Goal: Communication & Community: Answer question/provide support

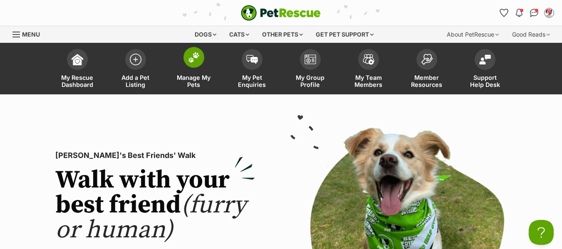
click at [189, 83] on span "Manage My Pets" at bounding box center [193, 81] width 37 height 14
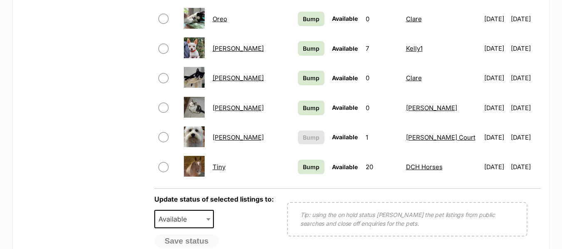
scroll to position [707, 0]
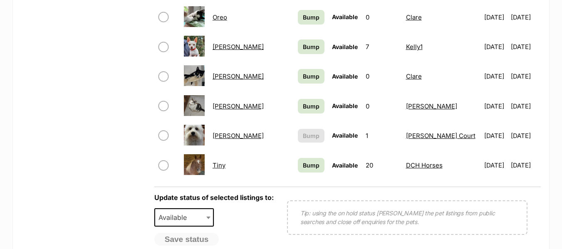
click at [224, 136] on link "[PERSON_NAME]" at bounding box center [237, 136] width 51 height 8
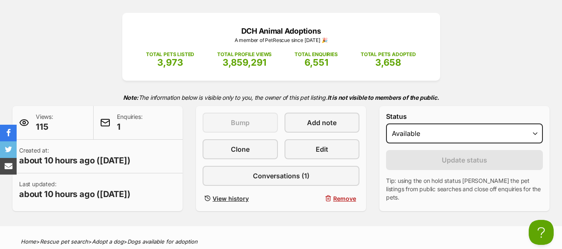
scroll to position [125, 0]
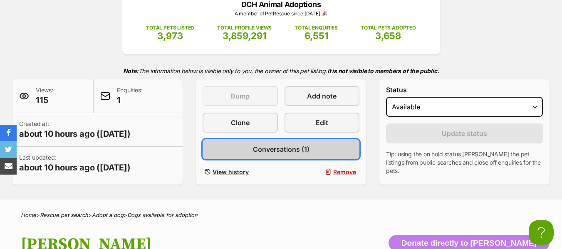
click at [275, 149] on span "Conversations (1)" at bounding box center [281, 149] width 57 height 10
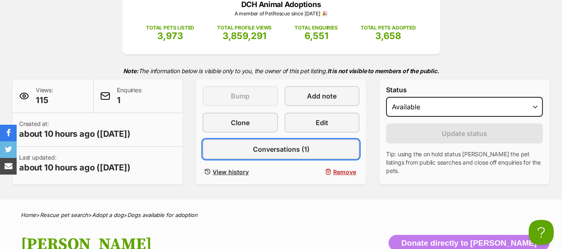
scroll to position [0, 0]
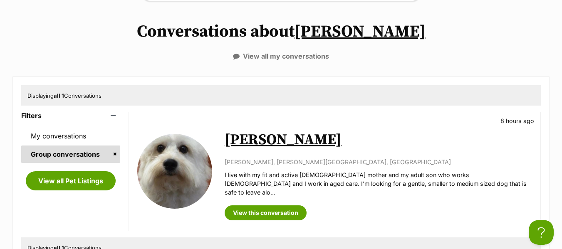
scroll to position [166, 0]
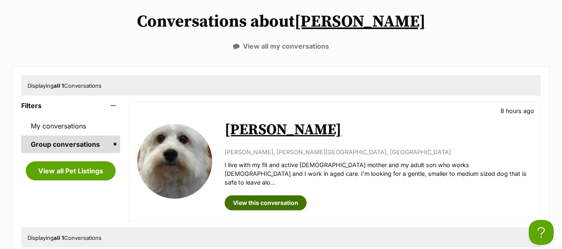
click at [269, 195] on link "View this conversation" at bounding box center [265, 202] width 82 height 15
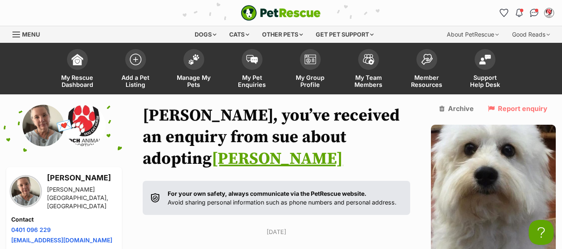
click at [17, 33] on div "Menu" at bounding box center [16, 34] width 8 height 7
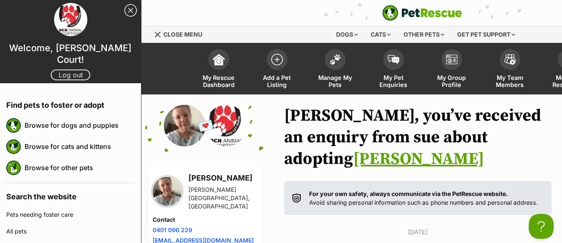
click at [57, 71] on link "Log out" at bounding box center [70, 74] width 39 height 11
